Goal: Information Seeking & Learning: Find specific page/section

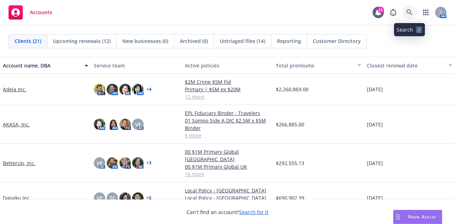
click at [414, 9] on link at bounding box center [410, 12] width 14 height 14
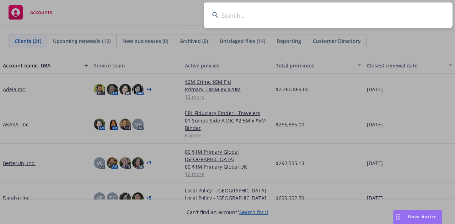
click at [357, 9] on input at bounding box center [328, 15] width 249 height 26
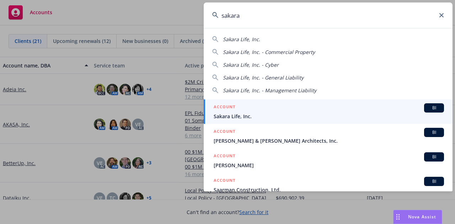
type input "sakara"
click at [381, 109] on div "ACCOUNT BI" at bounding box center [329, 107] width 230 height 9
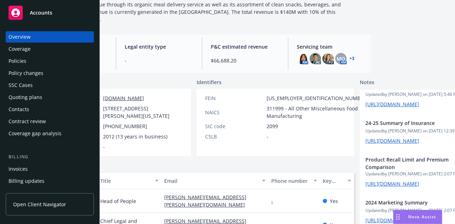
scroll to position [0, 75]
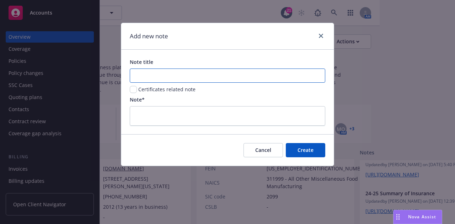
click at [288, 69] on input "Note title" at bounding box center [228, 76] width 196 height 14
type input "25-26 Specs"
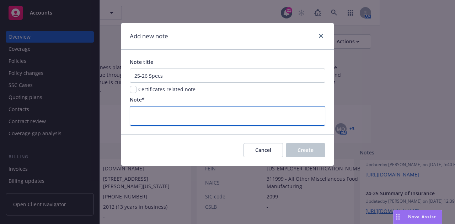
click at [288, 113] on textarea at bounding box center [228, 115] width 196 height 19
paste textarea "[URL][DOMAIN_NAME]"
type textarea "[URL][DOMAIN_NAME]"
type textarea "x"
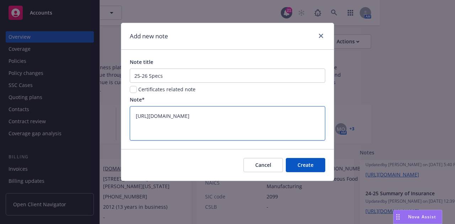
type textarea "[URL][DOMAIN_NAME]"
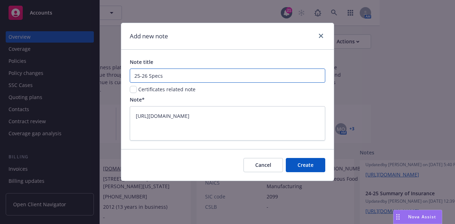
click at [238, 72] on input "25-26 Specs" at bounding box center [228, 76] width 196 height 14
type input "25-26 Spec"
type textarea "x"
type input "25-26 Spe"
type textarea "x"
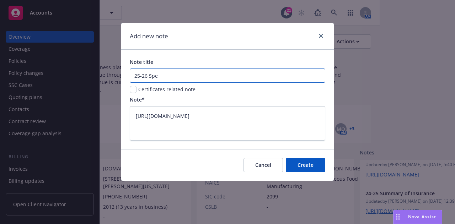
type input "25-26 Sp"
type textarea "x"
type input "25-26 S"
type textarea "x"
type input "25-26"
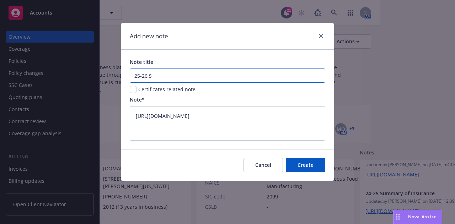
type textarea "x"
type input "25-26"
type textarea "x"
type input "25-26"
type textarea "x"
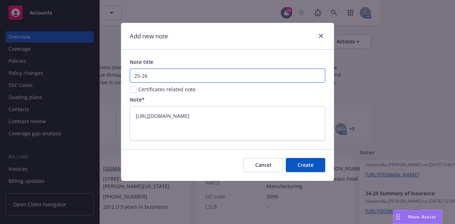
type input "25-26 R"
type textarea "x"
type input "25-26 Re"
type textarea "x"
type input "25-26 Ren"
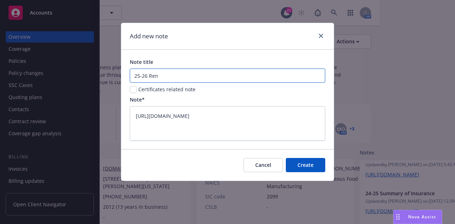
type textarea "x"
type input "25-26 [PERSON_NAME]"
type textarea "x"
type input "25-26 Renew"
type textarea "x"
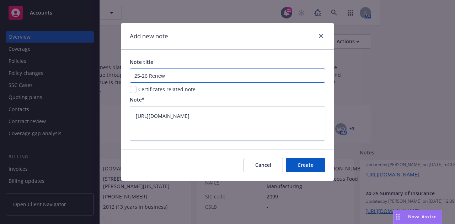
type input "25-26 Renewa"
type textarea "x"
type input "25-26 Renewal"
type textarea "x"
type input "25-26 Renewal"
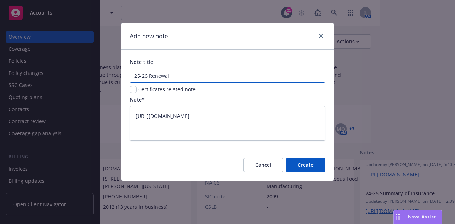
type textarea "x"
type input "25-26 Renewal S"
type textarea "x"
type input "25-26 Renewal St"
type textarea "x"
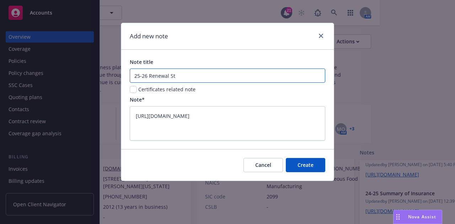
type input "25-26 Renewal Str"
type textarea "x"
type input "25-26 Renewal Stra"
type textarea "x"
type input "25-26 Renewal Strat"
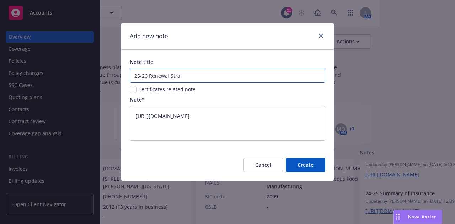
type textarea "x"
type input "25-26 Renewal Stratge"
type textarea "x"
type input "25-26 Renewal Stratgey"
type textarea "x"
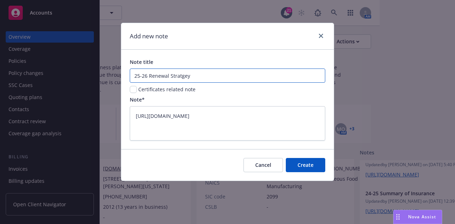
type input "25-26 Renewal Stratge"
type textarea "x"
type input "25-26 Renewal Stratg"
type textarea "x"
type input "25-26 Renewal Strat"
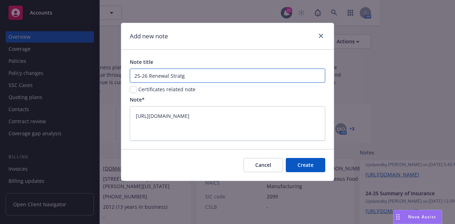
type textarea "x"
type input "25-26 Renewal Strate"
type textarea "x"
type input "25-26 Renewal Strateg"
type textarea "x"
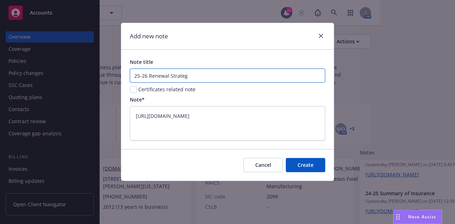
type input "25-26 Renewal Strategy"
type textarea "x"
type input "25-26 Renewal Strateg"
type textarea "x"
type input "25-26 Renewal Strategy"
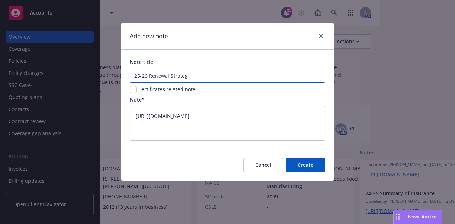
type textarea "x"
type input "25-26 Renewal Strategy"
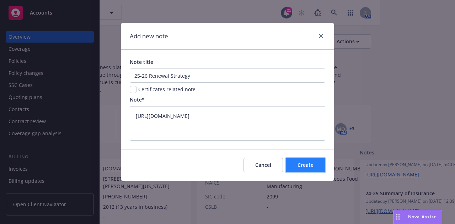
click at [312, 166] on span "Create" at bounding box center [306, 165] width 16 height 7
type textarea "x"
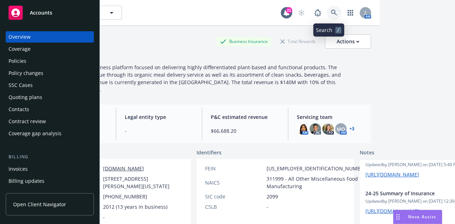
click at [331, 15] on icon at bounding box center [334, 13] width 6 height 6
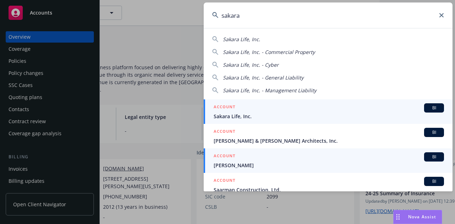
type input "sakara"
click at [326, 107] on div "ACCOUNT BI" at bounding box center [329, 107] width 230 height 9
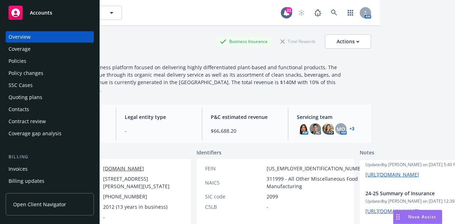
click at [52, 165] on div "Invoices" at bounding box center [50, 169] width 83 height 11
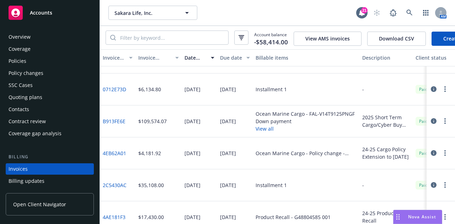
click at [58, 60] on div "Policies" at bounding box center [50, 60] width 83 height 11
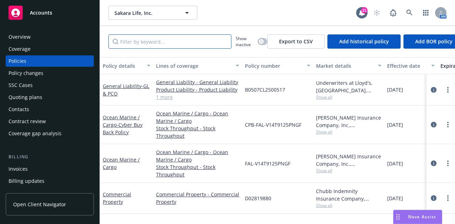
click at [185, 39] on input "Filter by keyword..." at bounding box center [169, 41] width 123 height 14
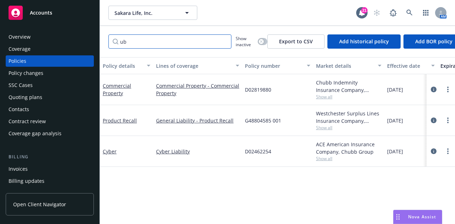
type input "ub"
click at [261, 42] on icon "button" at bounding box center [261, 41] width 3 height 3
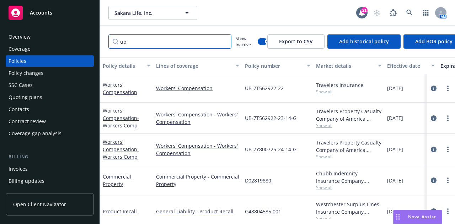
click at [189, 37] on input "ub" at bounding box center [169, 41] width 123 height 14
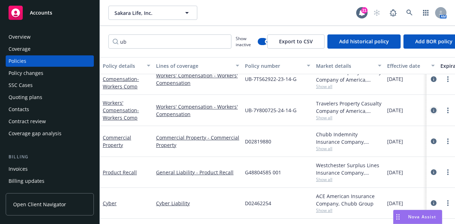
click at [431, 108] on icon "circleInformation" at bounding box center [434, 111] width 6 height 6
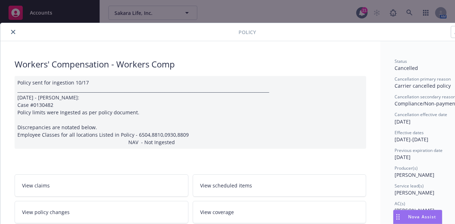
click at [14, 32] on icon "close" at bounding box center [13, 32] width 4 height 4
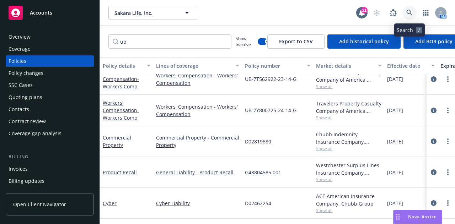
click at [410, 12] on icon at bounding box center [410, 13] width 6 height 6
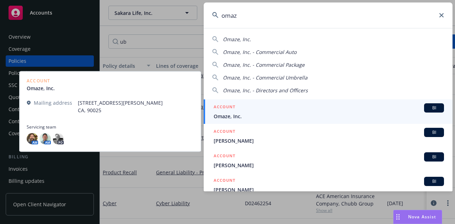
type input "omaz"
click at [371, 103] on div "ACCOUNT BI" at bounding box center [329, 107] width 230 height 9
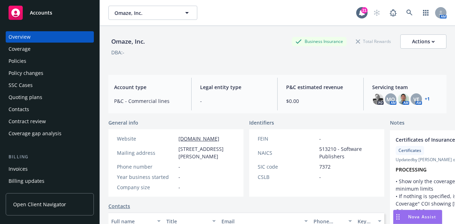
click at [78, 59] on div "Policies" at bounding box center [50, 60] width 83 height 11
